Goal: Navigation & Orientation: Find specific page/section

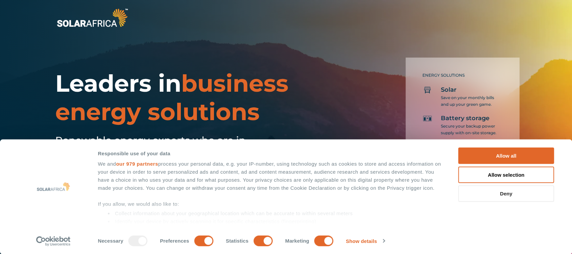
click at [512, 187] on button "Deny" at bounding box center [506, 194] width 96 height 16
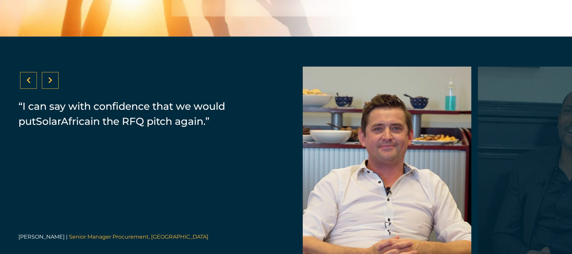
scroll to position [1372, 0]
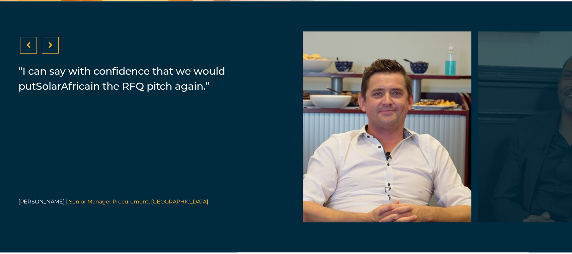
click at [55, 54] on div at bounding box center [50, 45] width 17 height 17
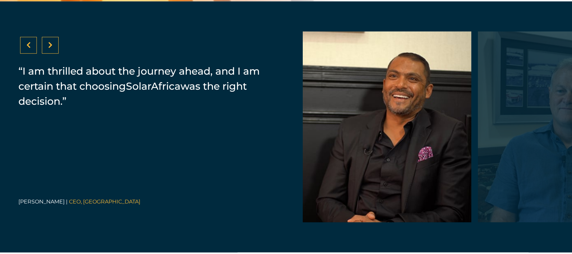
click at [28, 49] on icon at bounding box center [28, 45] width 4 height 7
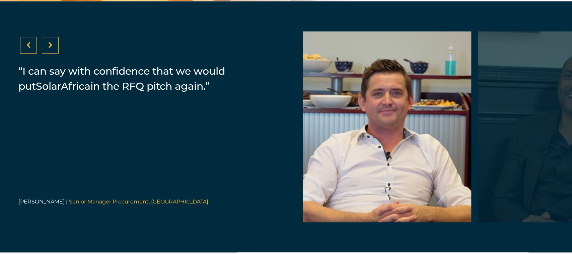
click at [50, 49] on icon at bounding box center [50, 45] width 4 height 7
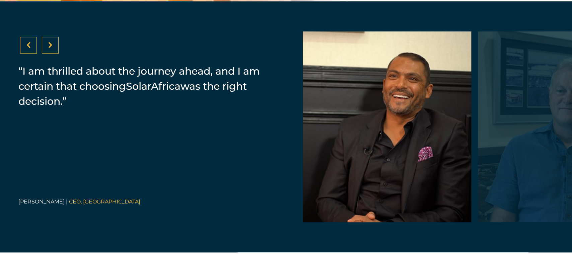
click at [50, 49] on icon at bounding box center [50, 45] width 4 height 7
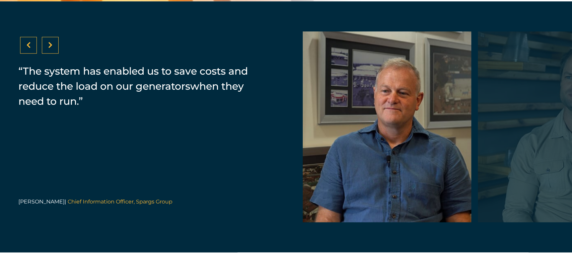
click at [50, 49] on icon at bounding box center [50, 45] width 4 height 7
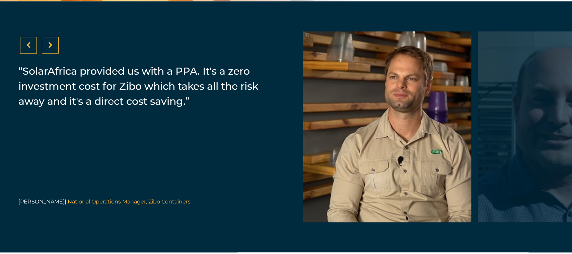
click at [50, 49] on icon at bounding box center [50, 45] width 4 height 7
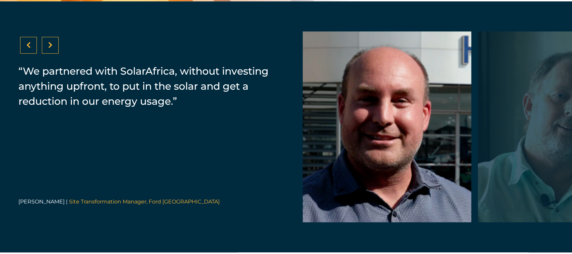
click at [50, 49] on icon at bounding box center [50, 45] width 4 height 7
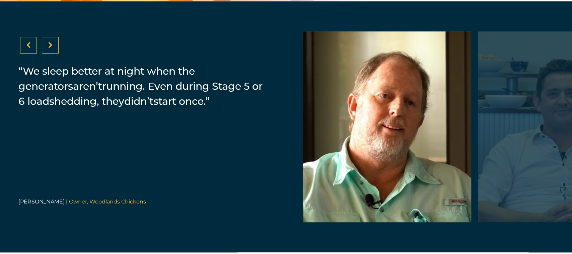
click at [50, 49] on icon at bounding box center [50, 45] width 4 height 7
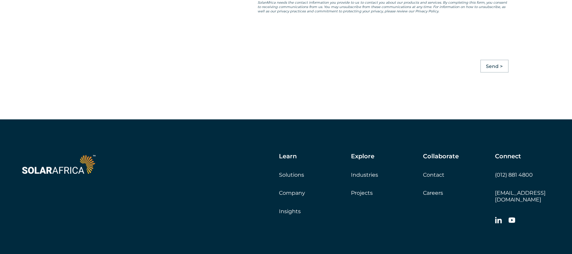
scroll to position [1907, 0]
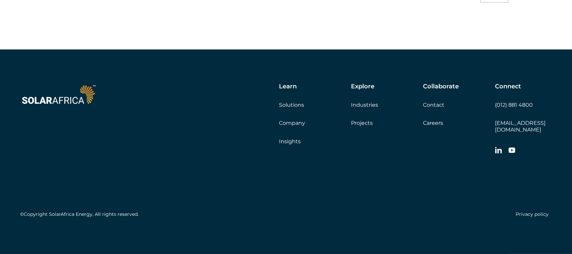
click at [291, 108] on link "Solutions" at bounding box center [291, 105] width 25 height 6
